Goal: Check status

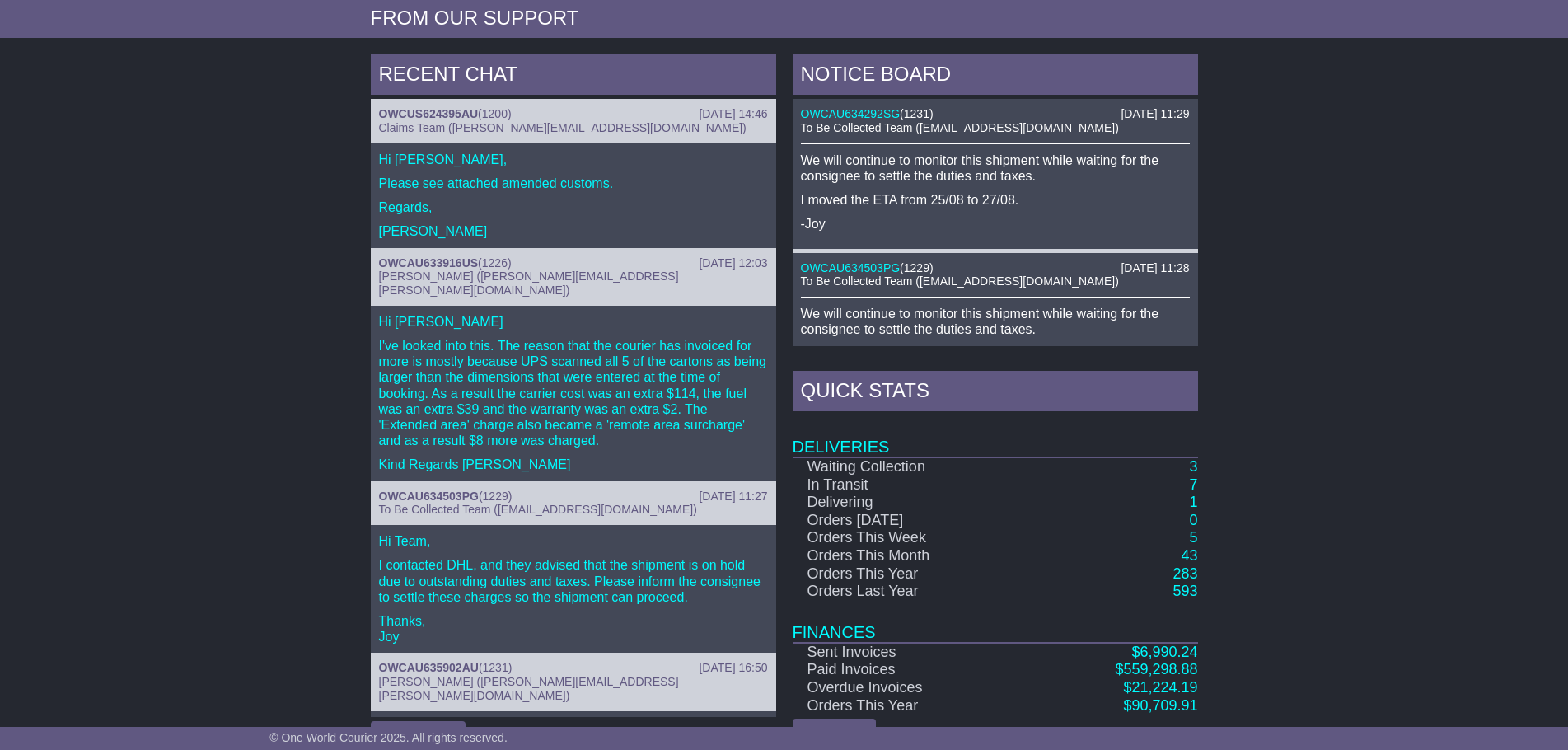
scroll to position [690, 0]
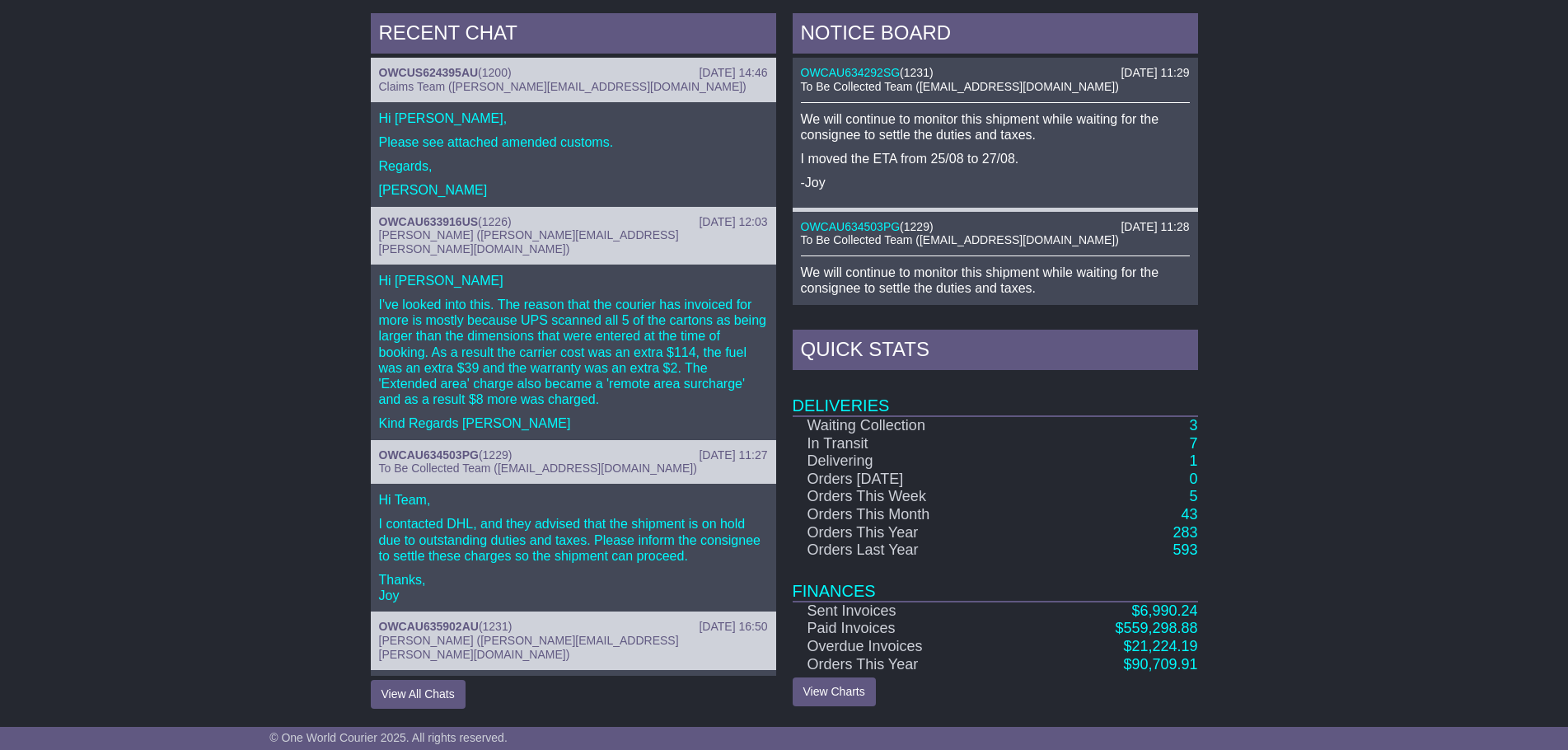
click at [603, 147] on p "Please see attached amended customs." at bounding box center [574, 142] width 389 height 16
click at [537, 141] on p "Please see attached amended customs." at bounding box center [574, 142] width 389 height 16
click at [445, 225] on link "OWCAU633916US" at bounding box center [429, 221] width 99 height 13
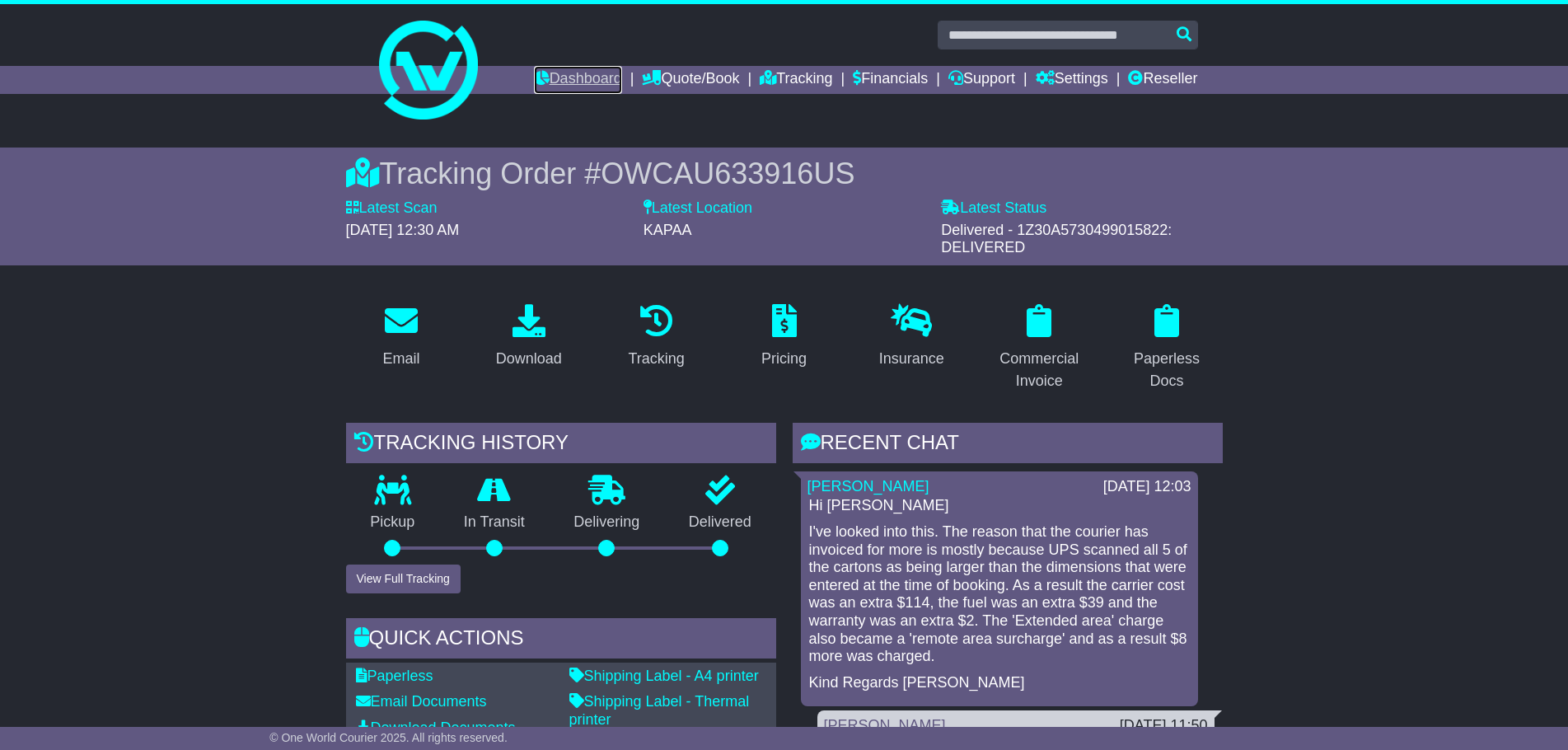
click at [540, 68] on link "Dashboard" at bounding box center [577, 80] width 88 height 28
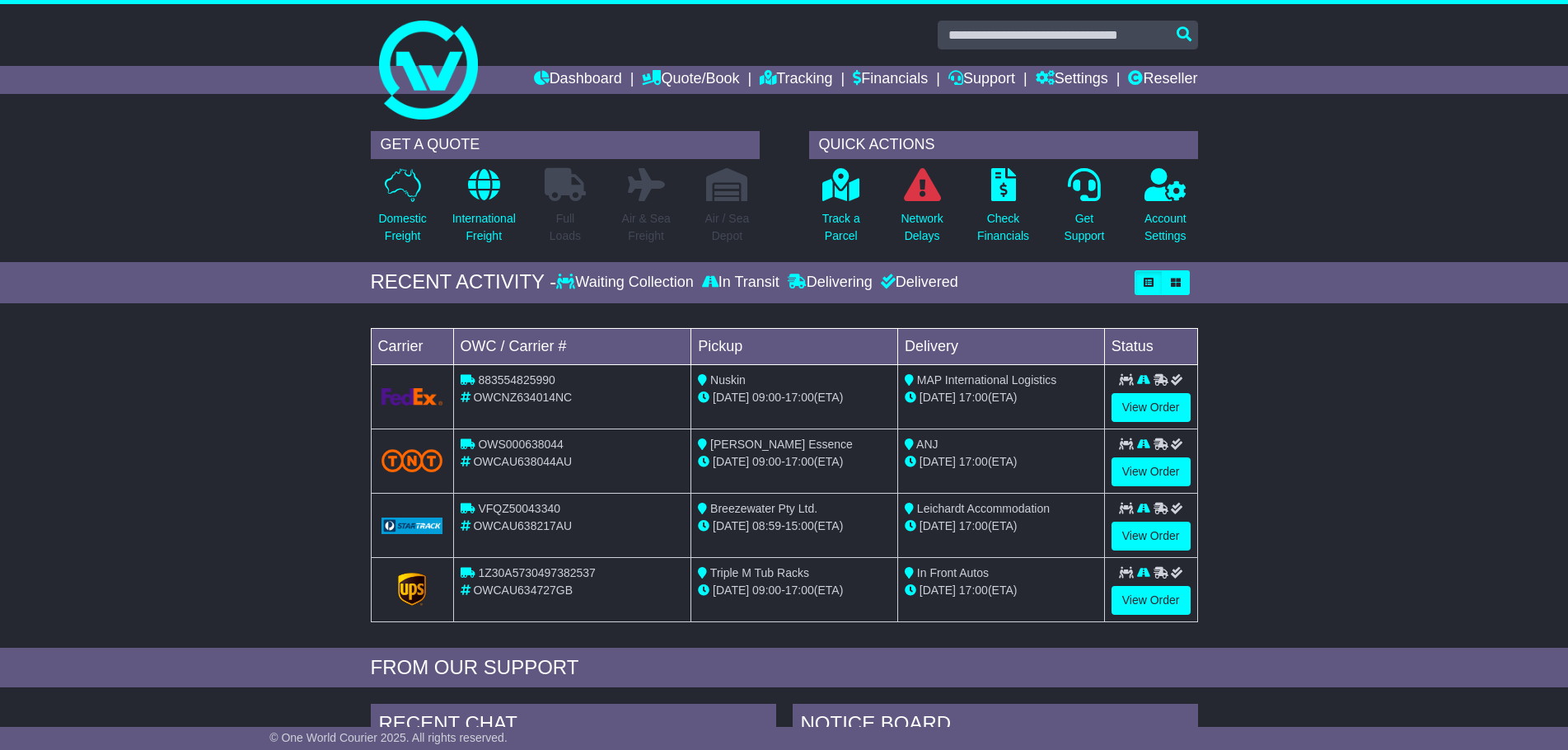
click at [217, 360] on div "Loading... No bookings found Carrier OWC / Carrier # Pickup Delivery Status 883…" at bounding box center [784, 480] width 1568 height 336
